Goal: Register for event/course

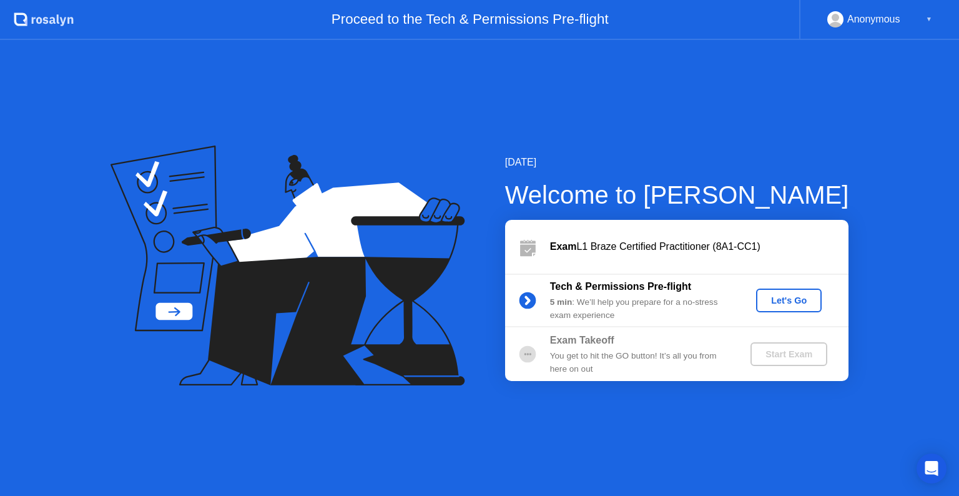
click at [785, 301] on div "Let's Go" at bounding box center [789, 300] width 56 height 10
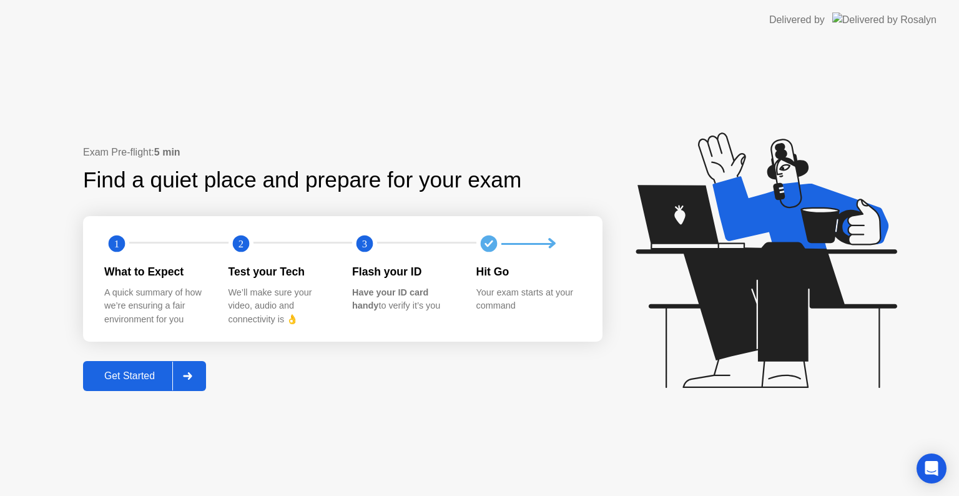
click at [153, 370] on div "Get Started" at bounding box center [130, 375] width 86 height 11
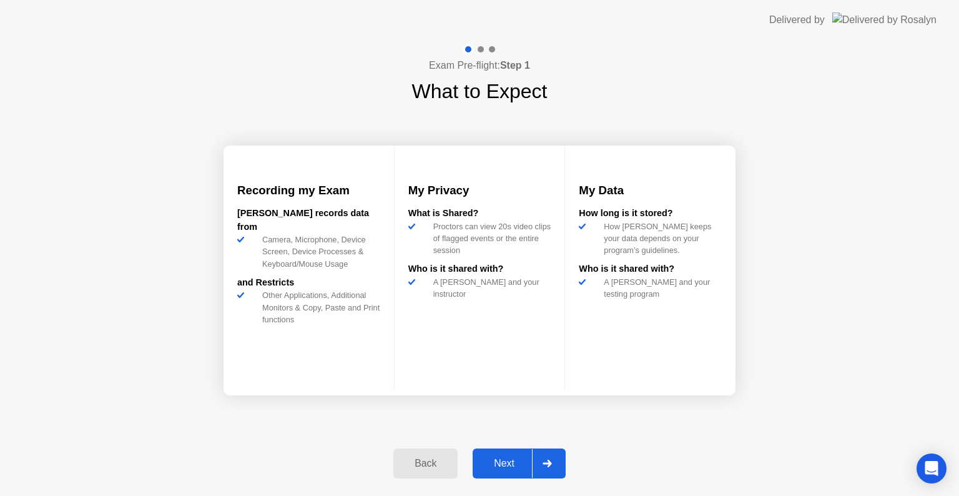
click at [514, 466] on div "Next" at bounding box center [504, 463] width 56 height 11
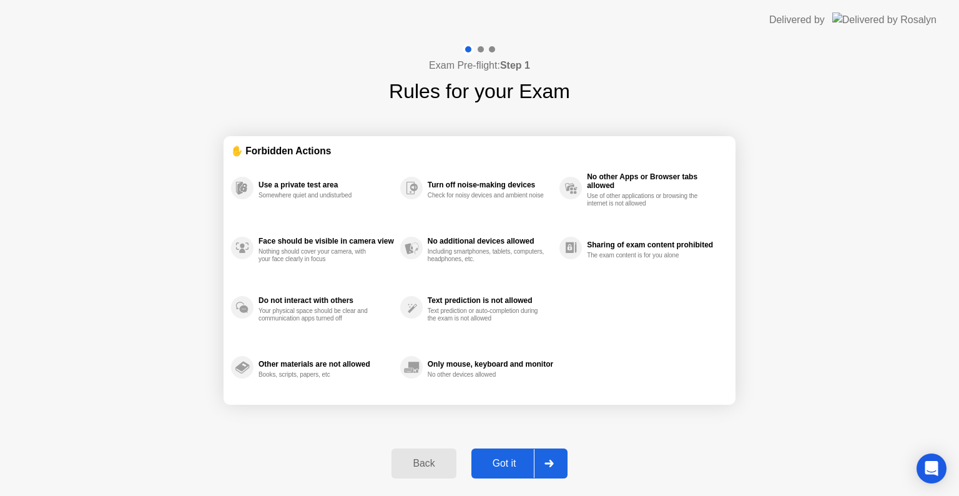
click at [514, 466] on div "Got it" at bounding box center [504, 463] width 59 height 11
select select "**********"
select select "*******"
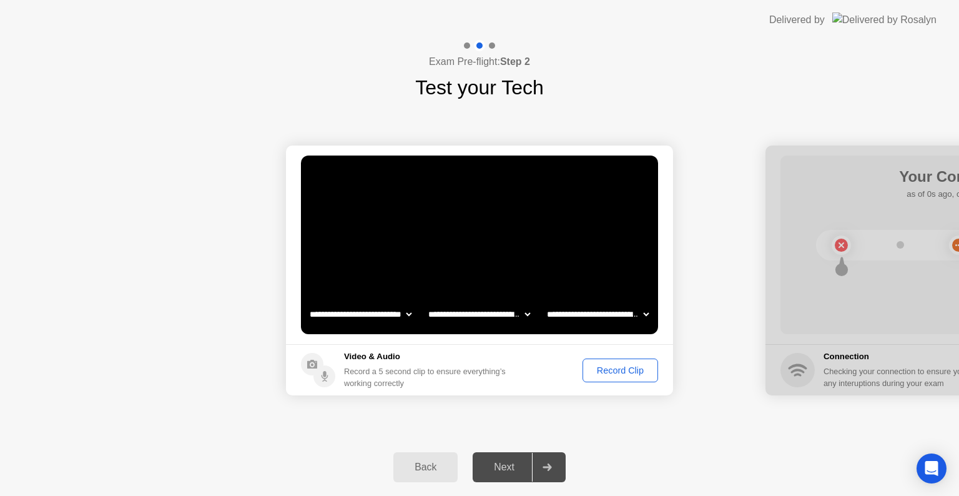
click at [624, 368] on div "Record Clip" at bounding box center [620, 370] width 67 height 10
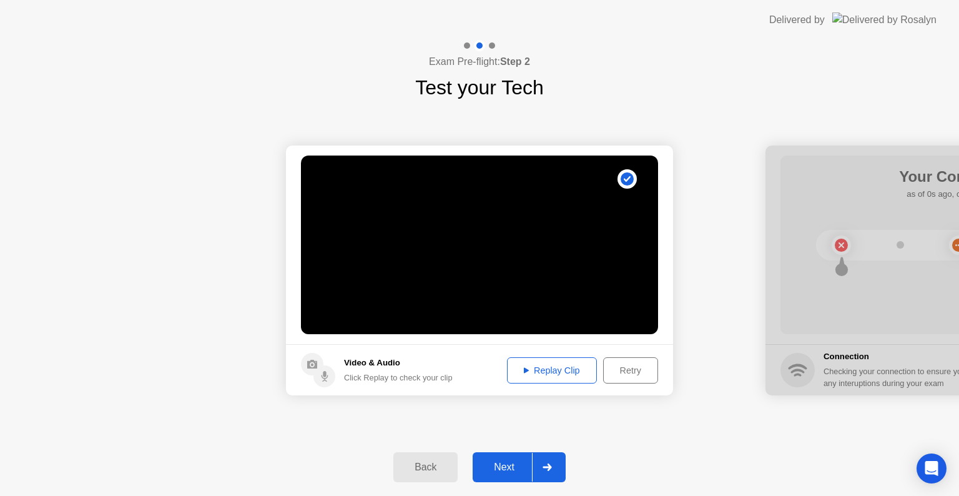
click at [564, 377] on button "Replay Clip" at bounding box center [552, 370] width 90 height 26
click at [504, 464] on div "Next" at bounding box center [504, 466] width 56 height 11
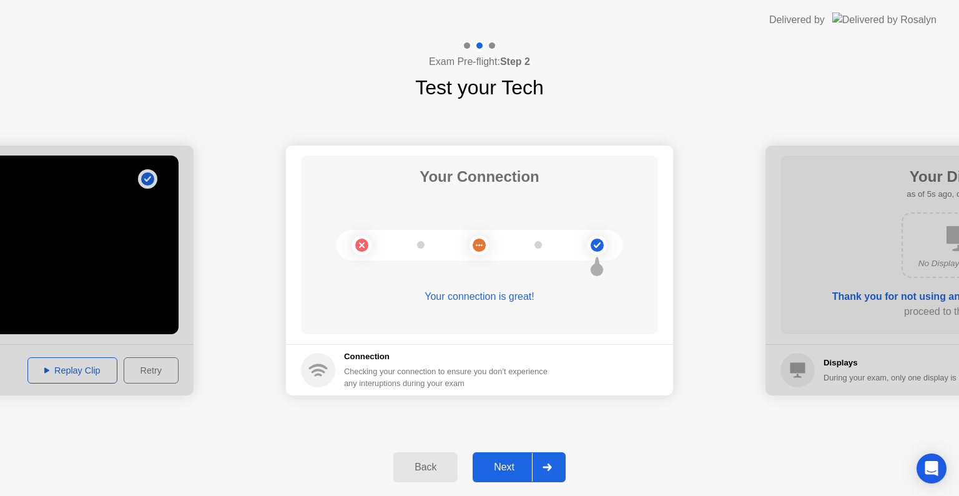
click at [499, 466] on div "Next" at bounding box center [504, 466] width 56 height 11
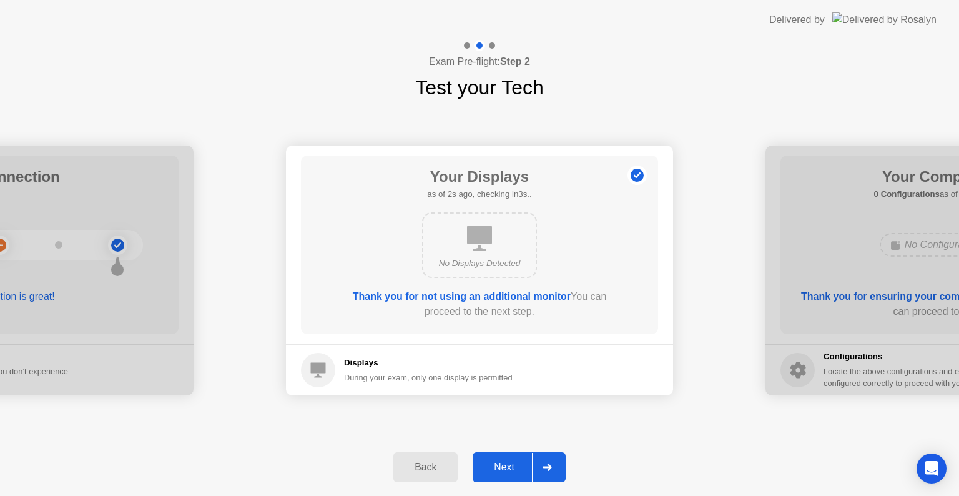
click at [512, 467] on div "Next" at bounding box center [504, 466] width 56 height 11
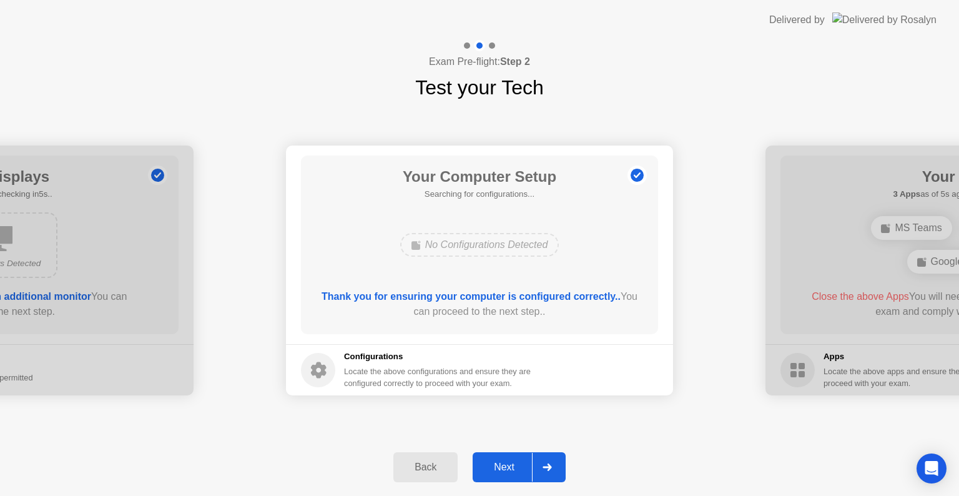
click at [516, 474] on button "Next" at bounding box center [519, 467] width 93 height 30
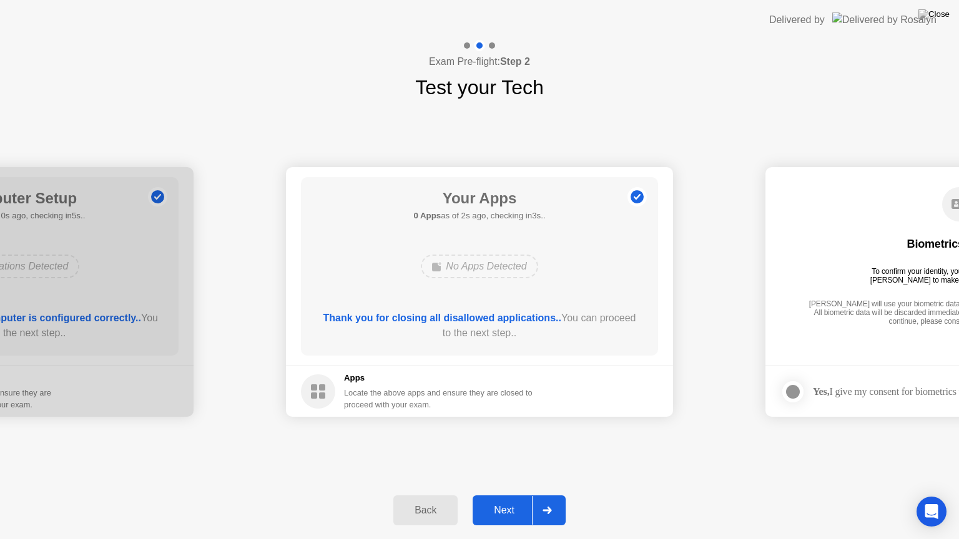
click at [514, 495] on div "Next" at bounding box center [504, 510] width 56 height 11
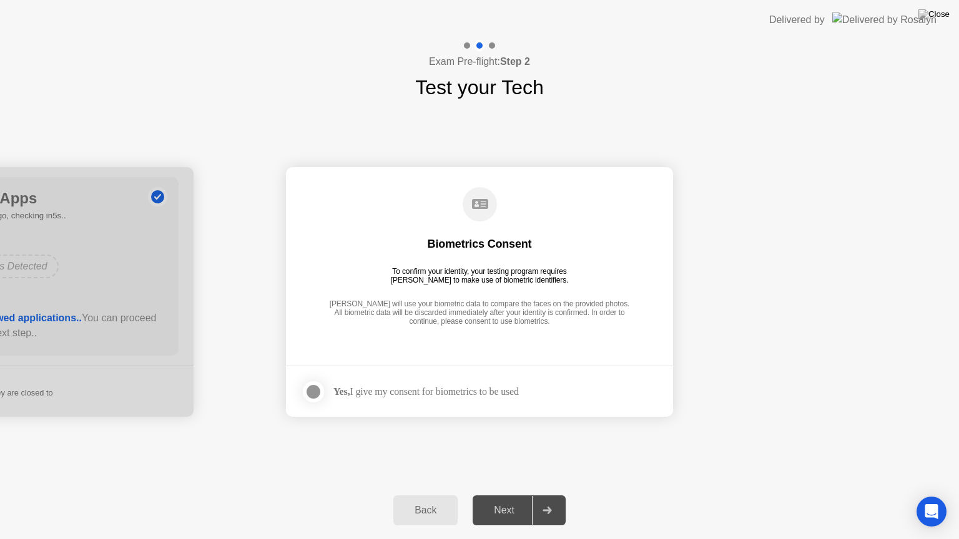
drag, startPoint x: 370, startPoint y: 388, endPoint x: 346, endPoint y: 388, distance: 23.7
click at [370, 388] on div "Yes, I give my consent for biometrics to be used" at bounding box center [425, 392] width 185 height 12
click at [310, 391] on div at bounding box center [313, 392] width 15 height 15
click at [512, 495] on div "Next" at bounding box center [504, 510] width 56 height 11
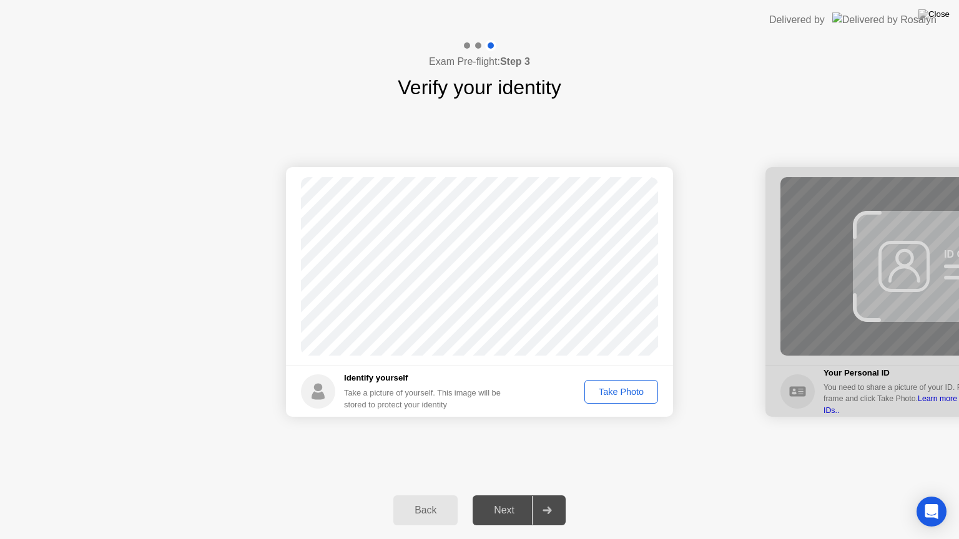
click at [626, 388] on div "Take Photo" at bounding box center [621, 392] width 65 height 10
click at [622, 400] on button "Retake" at bounding box center [629, 392] width 57 height 24
click at [623, 397] on div "Take Photo" at bounding box center [621, 392] width 65 height 10
click at [622, 392] on div "Retake" at bounding box center [629, 392] width 49 height 10
click at [622, 392] on div "Take Photo" at bounding box center [621, 392] width 65 height 10
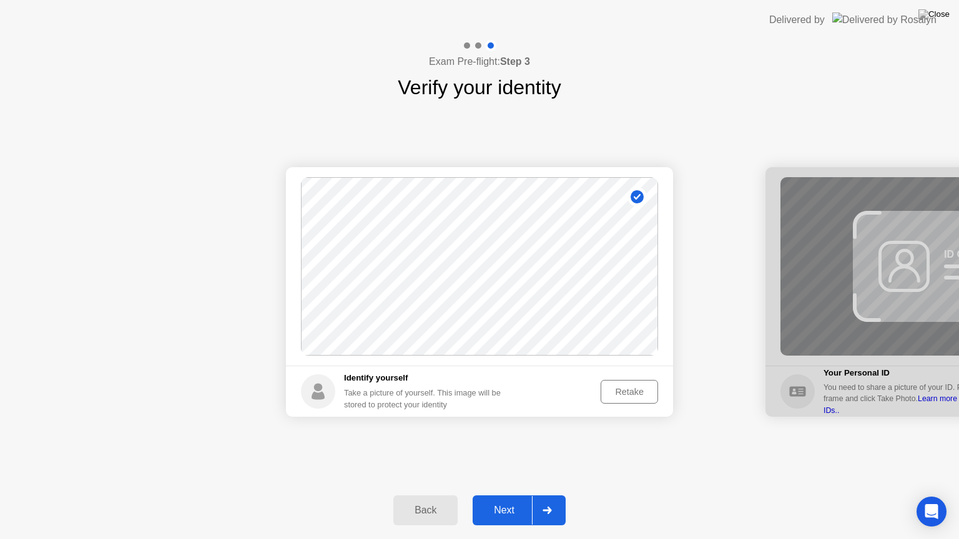
click at [518, 495] on div "Next" at bounding box center [504, 510] width 56 height 11
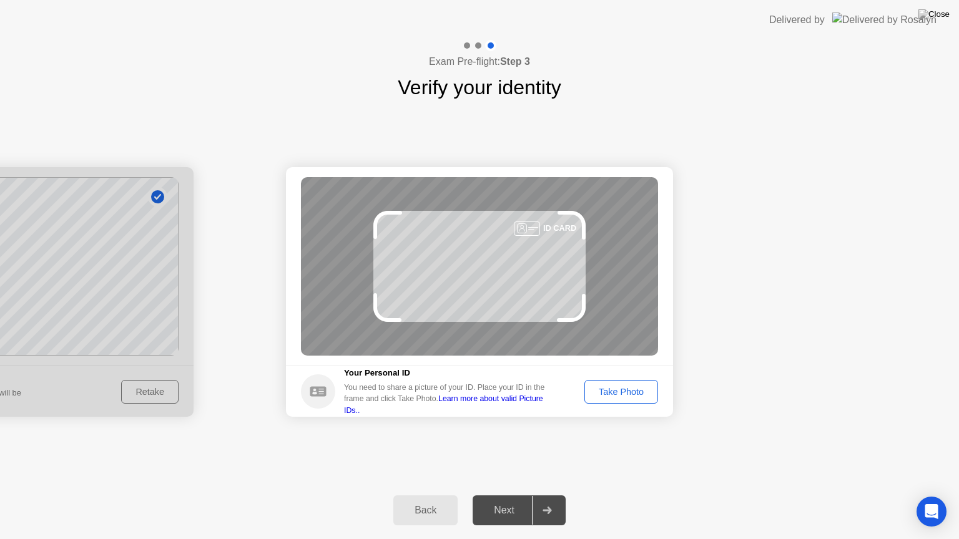
click at [625, 400] on button "Take Photo" at bounding box center [621, 392] width 74 height 24
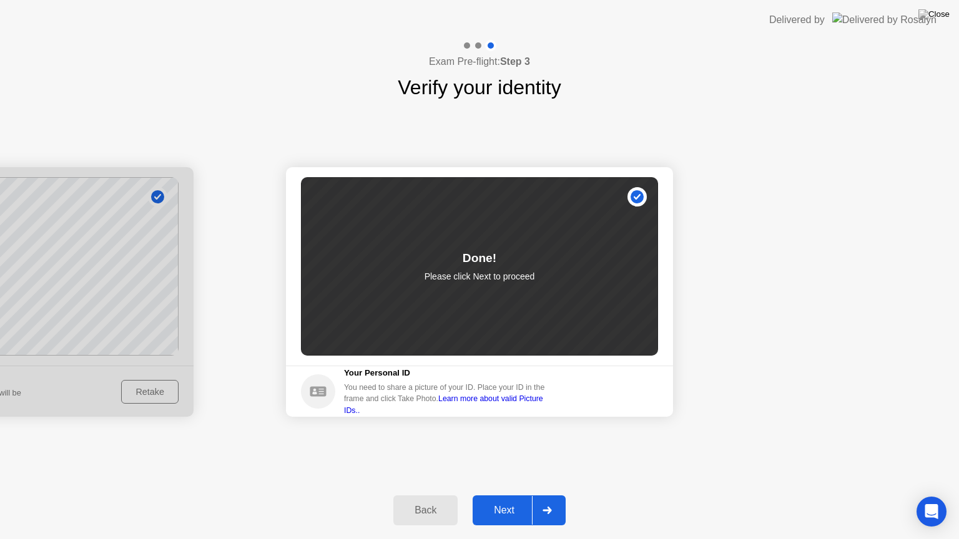
click at [503, 495] on div "Next" at bounding box center [504, 510] width 56 height 11
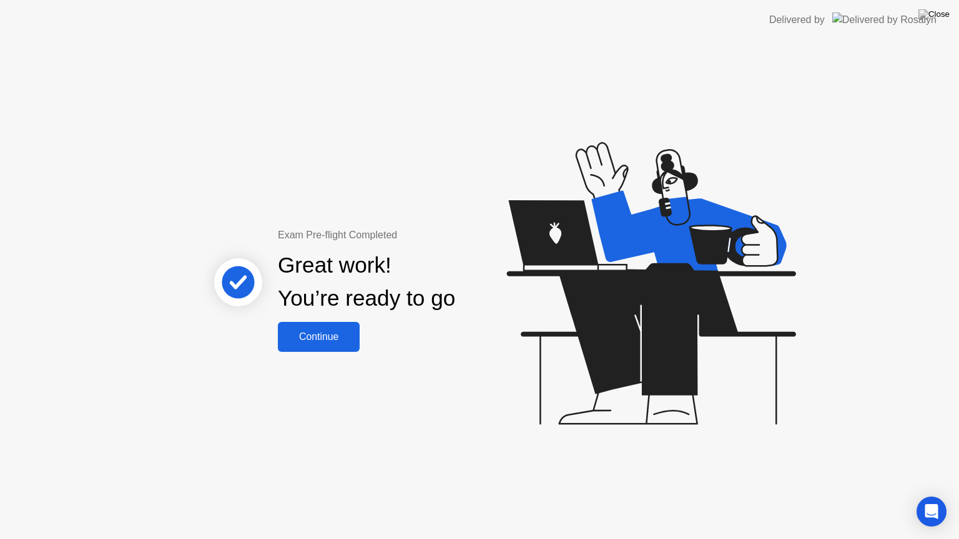
click at [329, 347] on button "Continue" at bounding box center [319, 337] width 82 height 30
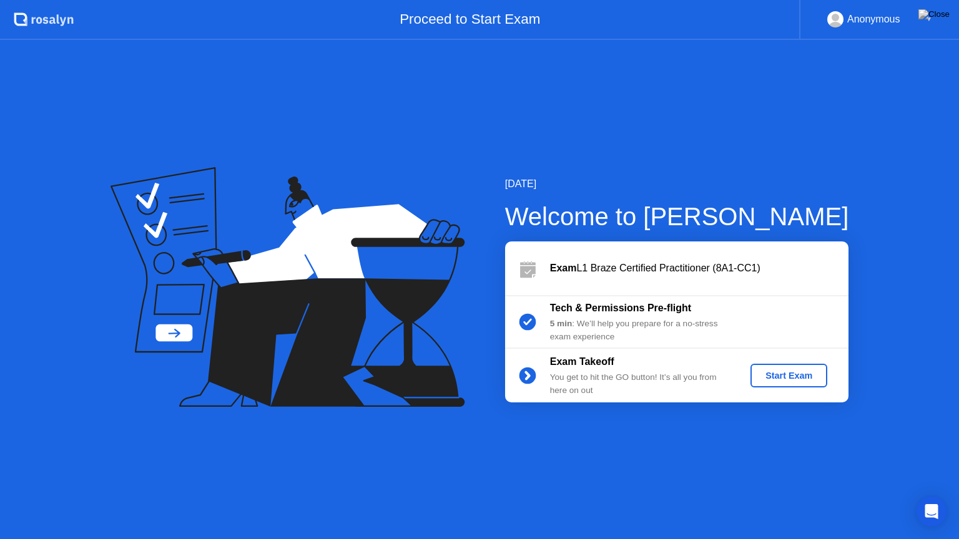
click at [797, 372] on div "Start Exam" at bounding box center [788, 376] width 67 height 10
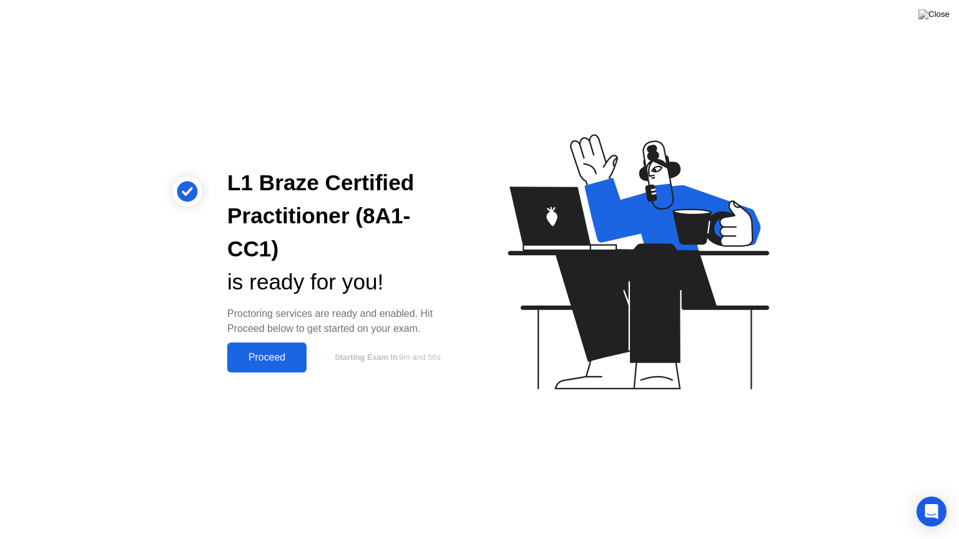
click at [255, 362] on div "Proceed" at bounding box center [267, 357] width 72 height 11
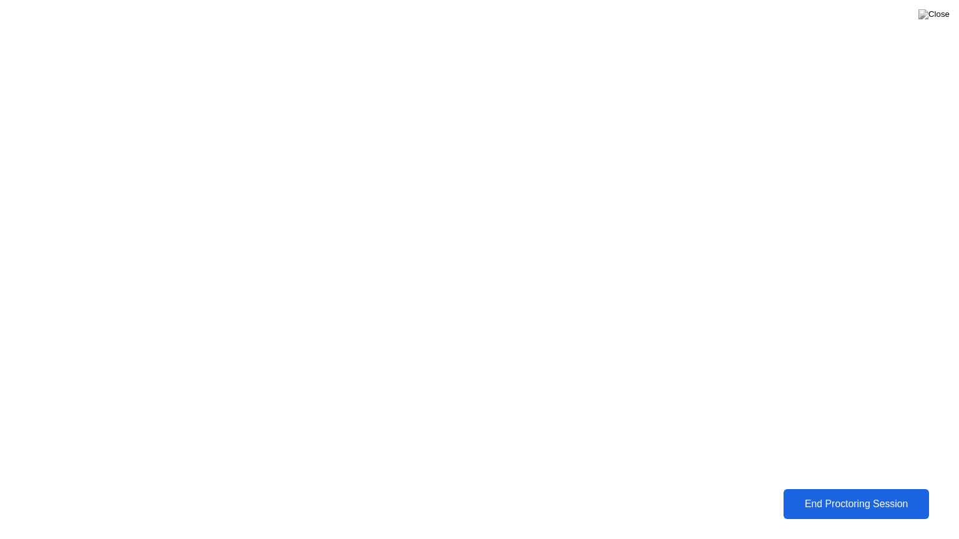
click at [848, 495] on div "End Proctoring Session" at bounding box center [856, 504] width 139 height 11
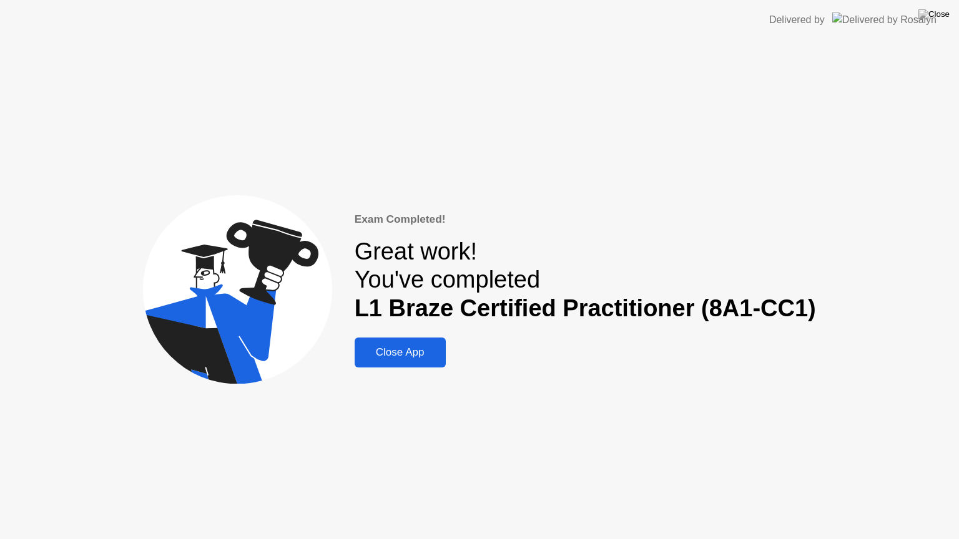
drag, startPoint x: 400, startPoint y: 345, endPoint x: 400, endPoint y: 331, distance: 13.7
click at [400, 346] on div "Close App" at bounding box center [400, 352] width 84 height 12
